Goal: Navigation & Orientation: Go to known website

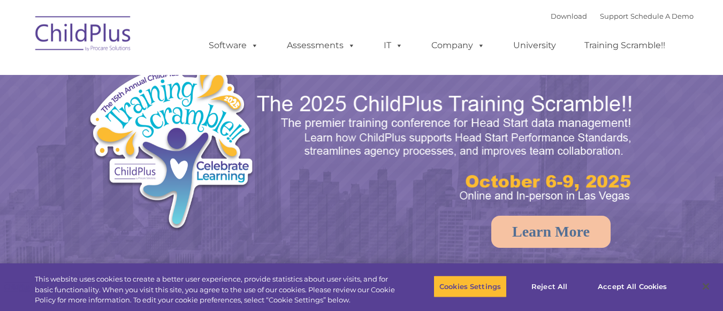
select select "MEDIUM"
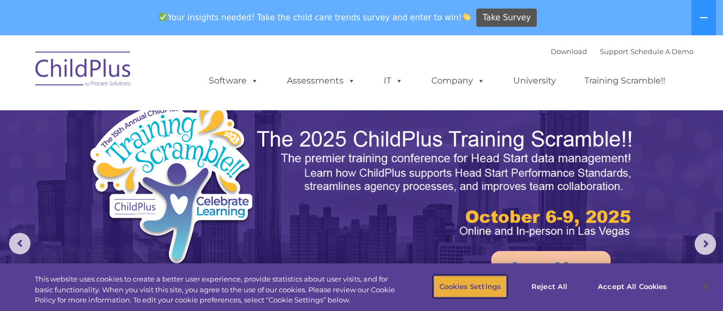
click at [489, 278] on button "Cookies Settings" at bounding box center [470, 286] width 73 height 22
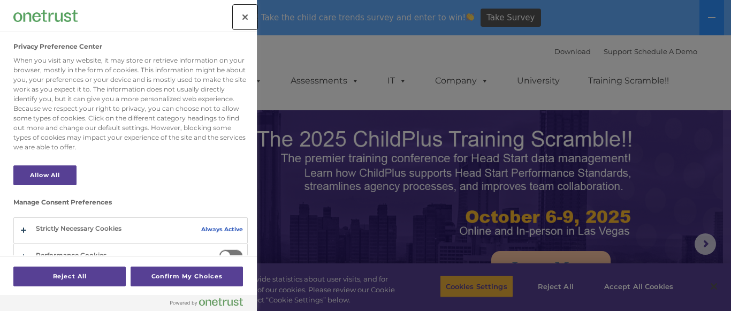
click at [177, 281] on button "Confirm My Choices" at bounding box center [187, 277] width 112 height 20
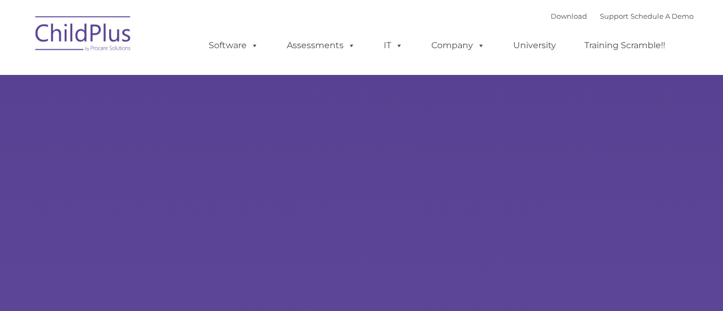
type input ""
select select "MEDIUM"
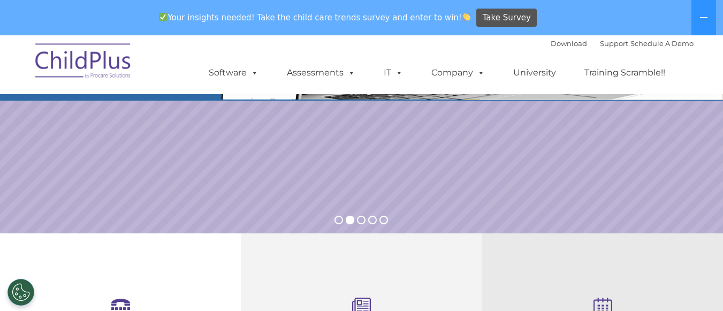
scroll to position [190, 0]
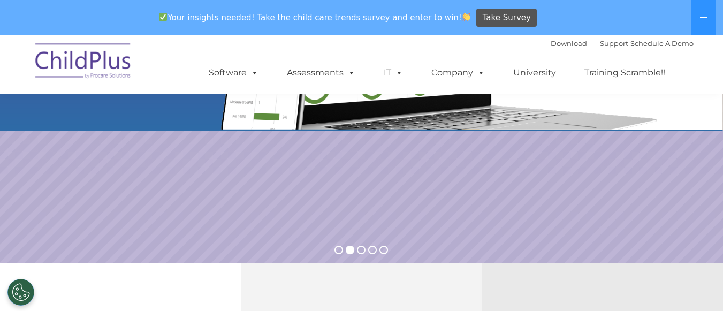
click at [88, 73] on img at bounding box center [83, 63] width 107 height 54
